Goal: Find contact information: Find contact information

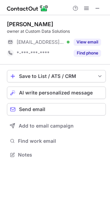
scroll to position [150, 110]
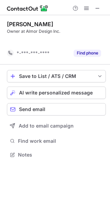
scroll to position [139, 110]
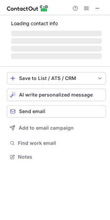
scroll to position [150, 110]
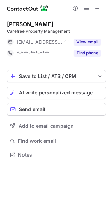
scroll to position [150, 110]
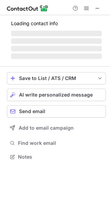
scroll to position [150, 110]
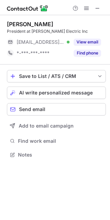
scroll to position [150, 110]
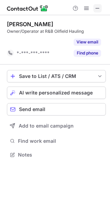
scroll to position [139, 110]
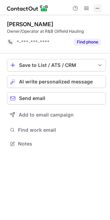
click at [98, 11] on span at bounding box center [97, 9] width 6 height 6
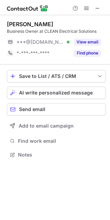
scroll to position [150, 110]
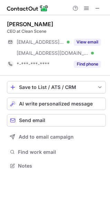
scroll to position [161, 110]
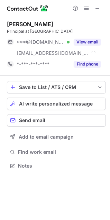
scroll to position [161, 110]
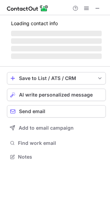
scroll to position [150, 110]
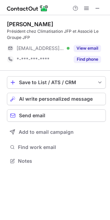
scroll to position [156, 110]
click at [86, 42] on div "Jean-Francois Lupien Président chez Climatisation JFP et Associé Le Groupe JFP …" at bounding box center [56, 43] width 99 height 44
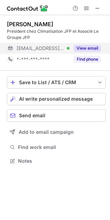
click at [84, 45] on button "View email" at bounding box center [86, 48] width 27 height 7
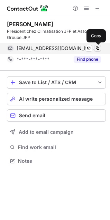
click at [97, 47] on span at bounding box center [97, 48] width 6 height 6
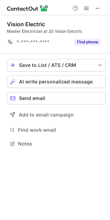
scroll to position [139, 110]
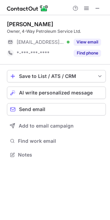
scroll to position [150, 110]
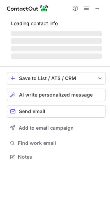
scroll to position [161, 110]
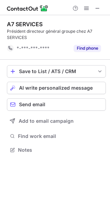
scroll to position [145, 110]
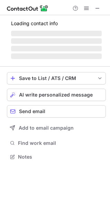
scroll to position [150, 110]
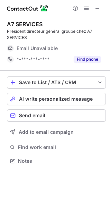
scroll to position [156, 110]
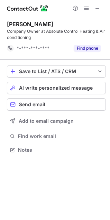
scroll to position [145, 110]
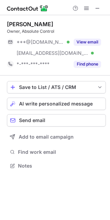
scroll to position [161, 110]
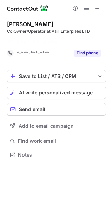
scroll to position [139, 110]
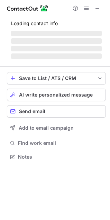
scroll to position [161, 110]
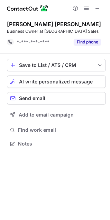
scroll to position [139, 110]
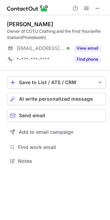
scroll to position [156, 110]
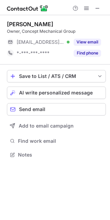
scroll to position [150, 110]
